Goal: Find specific page/section: Find specific page/section

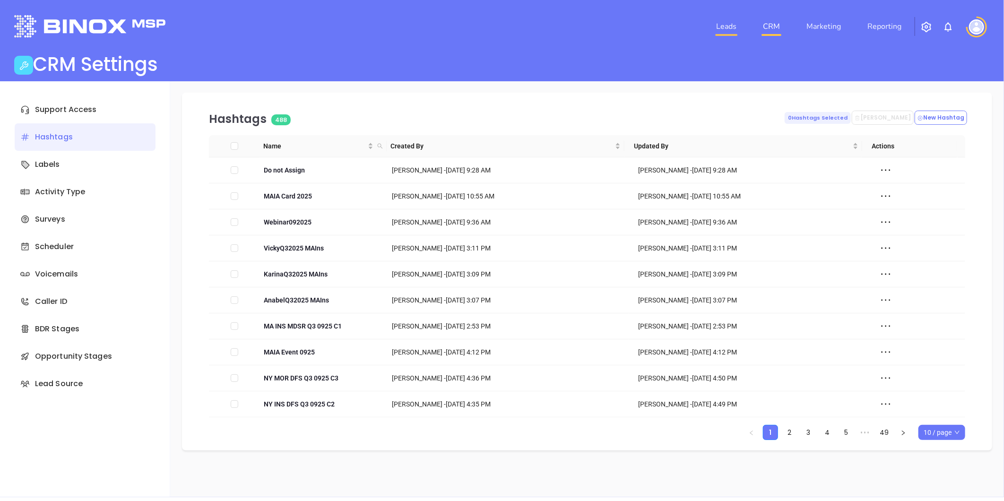
click at [725, 23] on link "Leads" at bounding box center [726, 26] width 28 height 19
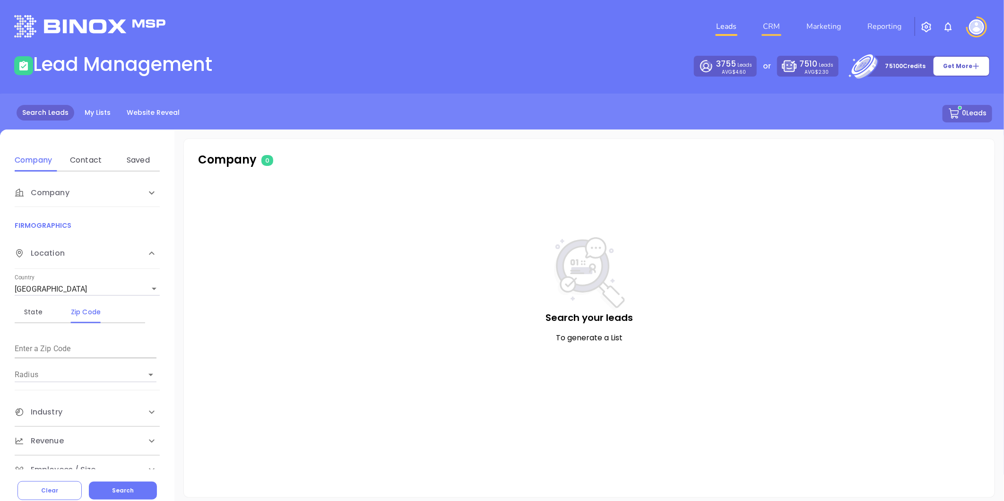
click at [777, 23] on link "CRM" at bounding box center [771, 26] width 25 height 19
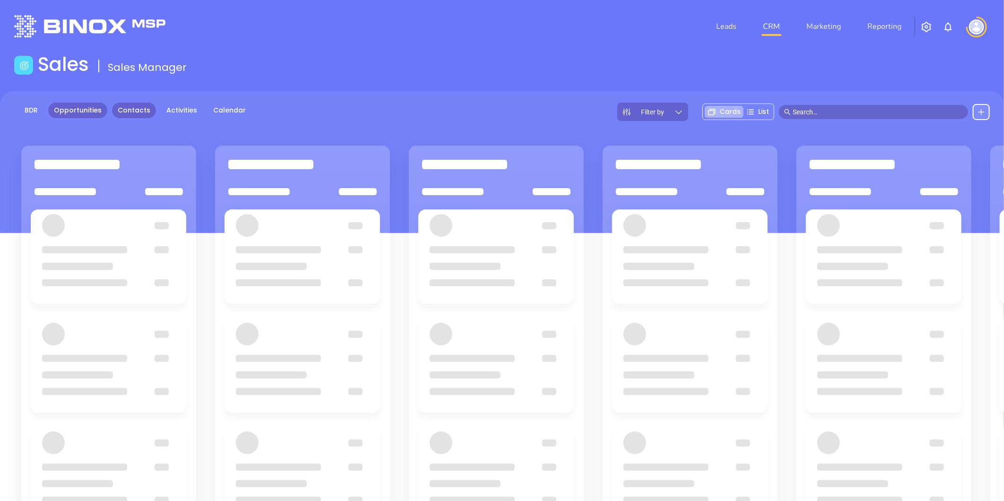
click at [123, 109] on link "Contacts" at bounding box center [134, 111] width 44 height 16
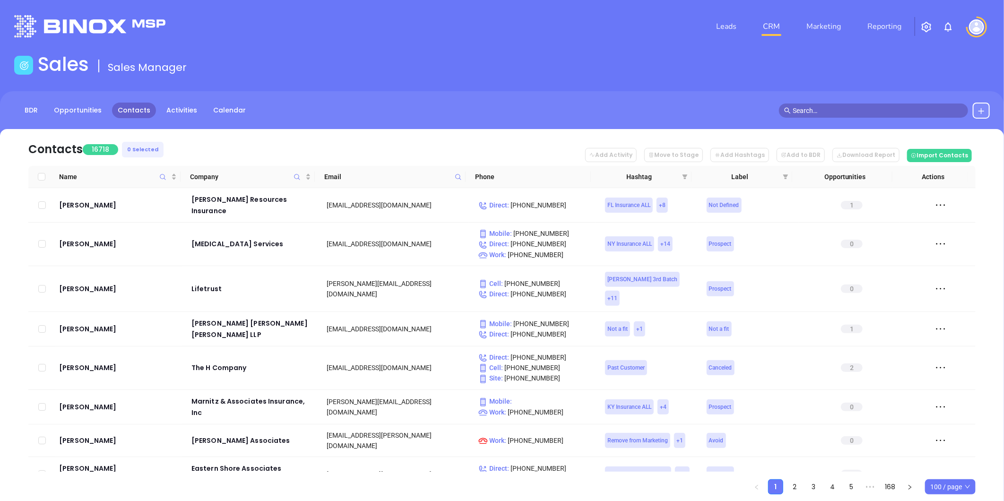
click at [457, 177] on icon at bounding box center [458, 176] width 7 height 7
click at [434, 195] on input "text" at bounding box center [411, 197] width 95 height 15
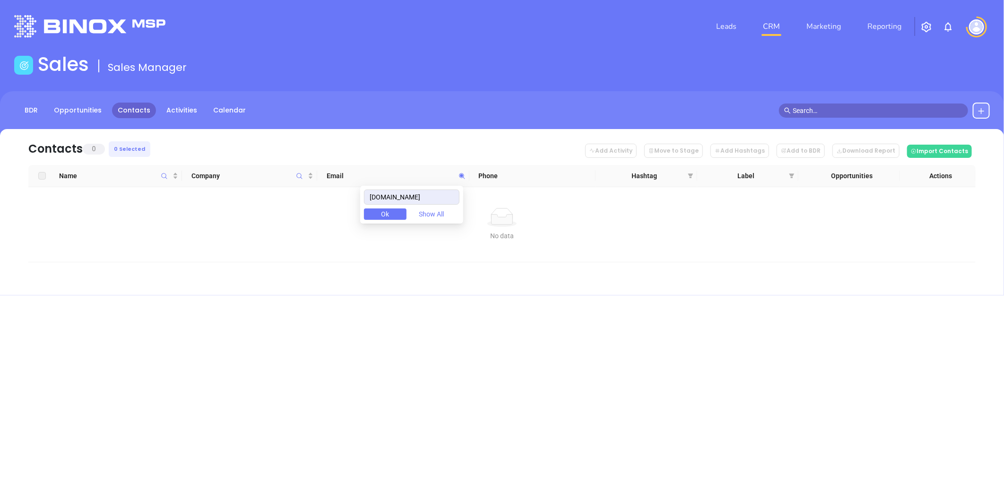
type input "rdainsurance.com"
